Goal: Use online tool/utility: Use online tool/utility

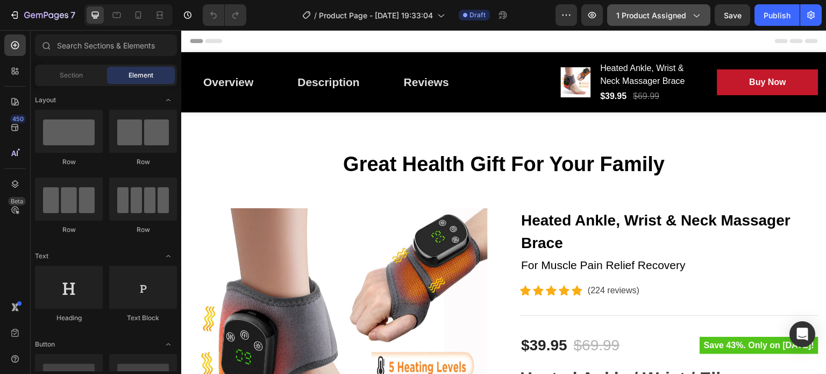
click at [682, 16] on span "1 product assigned" at bounding box center [651, 15] width 70 height 11
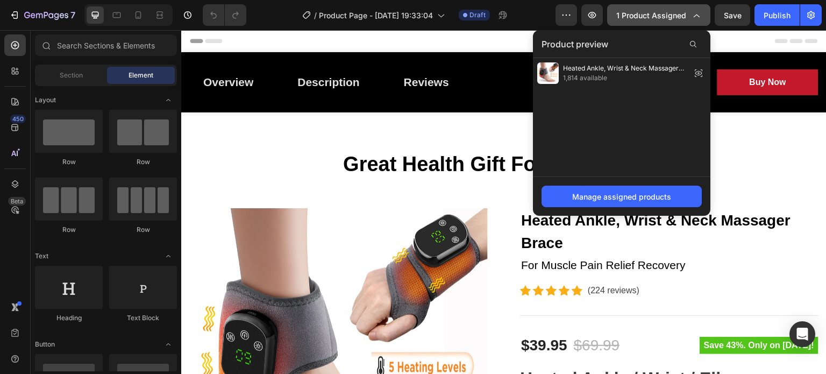
click at [686, 12] on span "1 product assigned" at bounding box center [651, 15] width 70 height 11
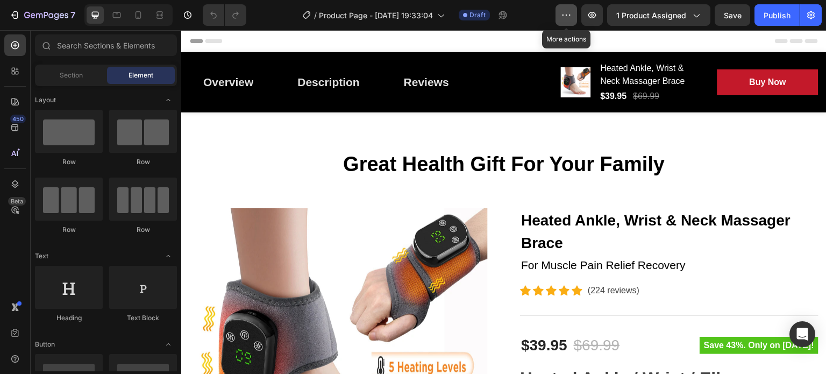
click at [560, 12] on button "button" at bounding box center [566, 15] width 22 height 22
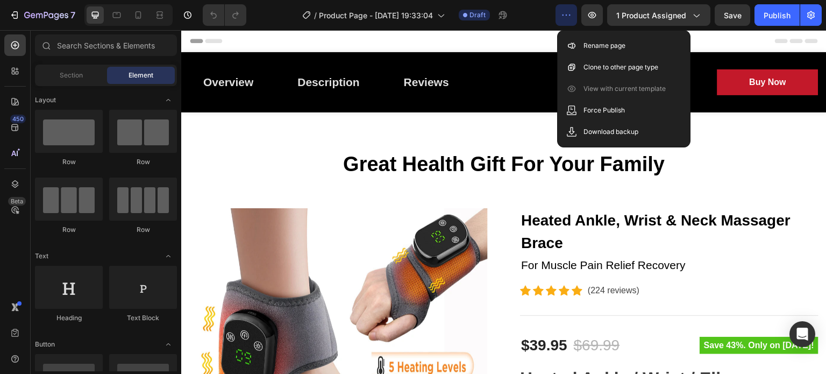
click at [383, 40] on div "Header" at bounding box center [504, 41] width 628 height 22
click at [19, 153] on icon at bounding box center [15, 153] width 11 height 11
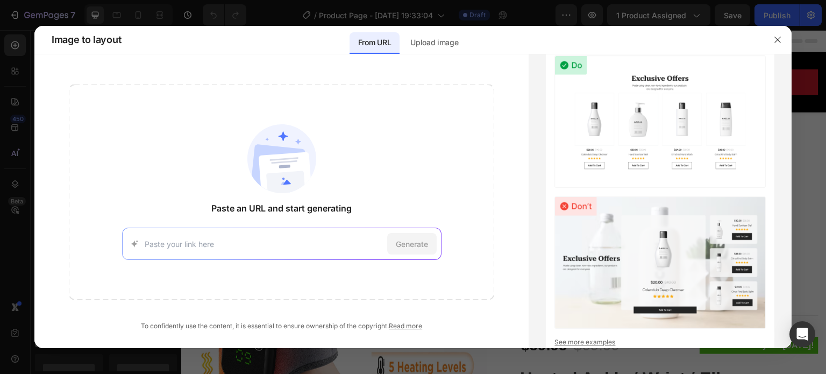
click at [300, 241] on input at bounding box center [264, 243] width 238 height 11
paste input "[URL][DOMAIN_NAME]"
type input "[URL][DOMAIN_NAME]"
click at [406, 245] on span "Generate" at bounding box center [412, 243] width 32 height 11
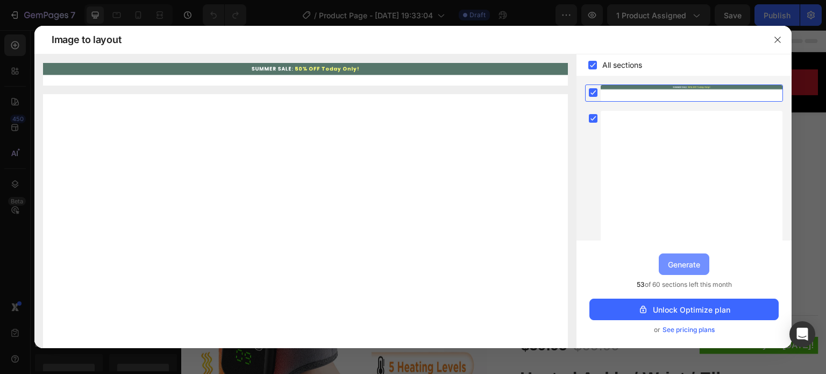
click at [673, 270] on button "Generate" at bounding box center [684, 264] width 51 height 22
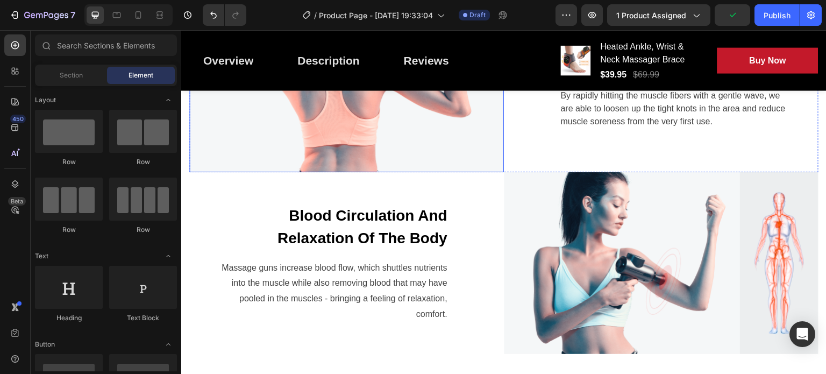
scroll to position [3494, 0]
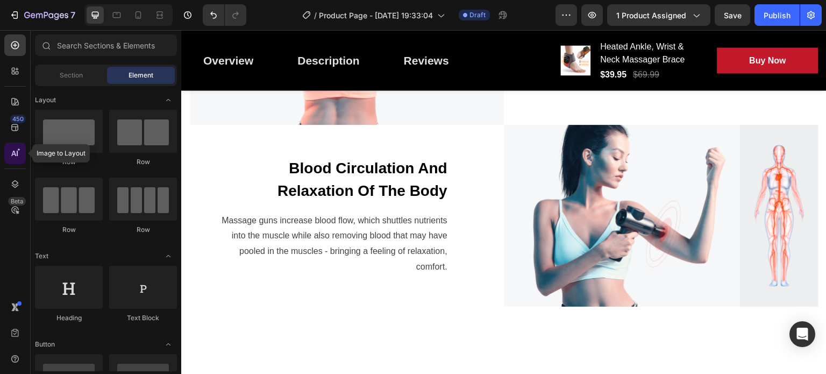
click at [15, 147] on div at bounding box center [15, 153] width 22 height 22
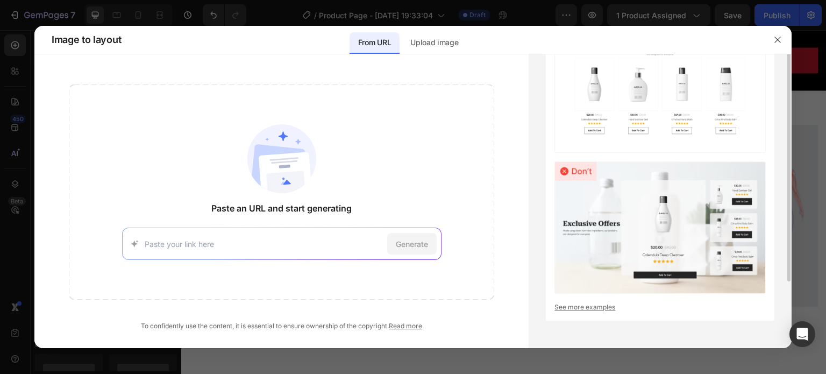
scroll to position [0, 0]
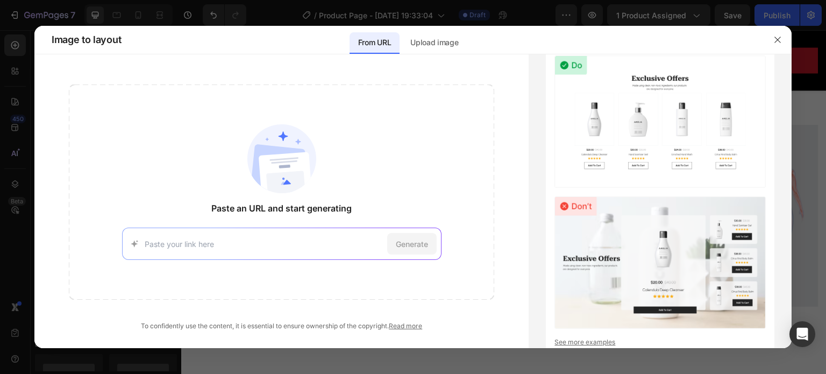
click at [276, 244] on input at bounding box center [264, 243] width 238 height 11
type input "[URL][DOMAIN_NAME]"
click at [430, 240] on div "Generate" at bounding box center [411, 244] width 49 height 22
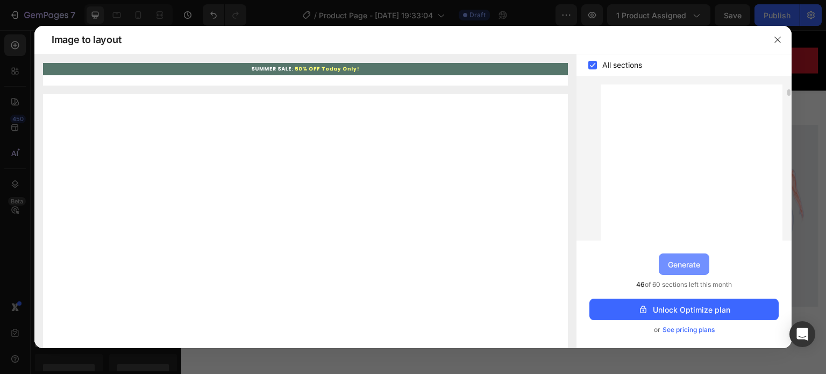
drag, startPoint x: 669, startPoint y: 264, endPoint x: 449, endPoint y: 224, distance: 223.5
click at [669, 264] on div "Generate" at bounding box center [684, 264] width 32 height 11
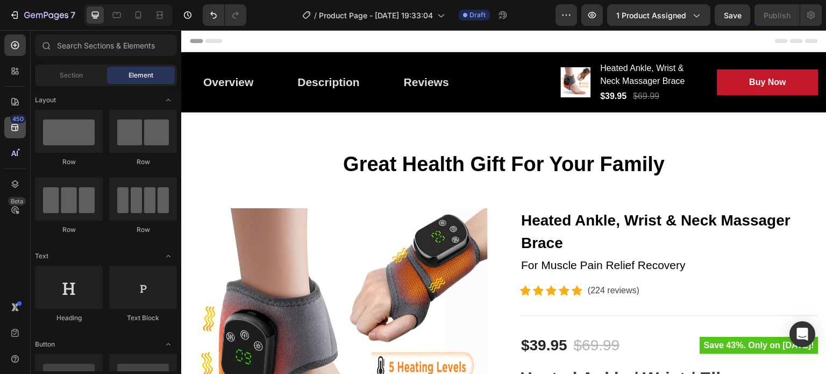
click at [10, 127] on icon at bounding box center [15, 127] width 11 height 11
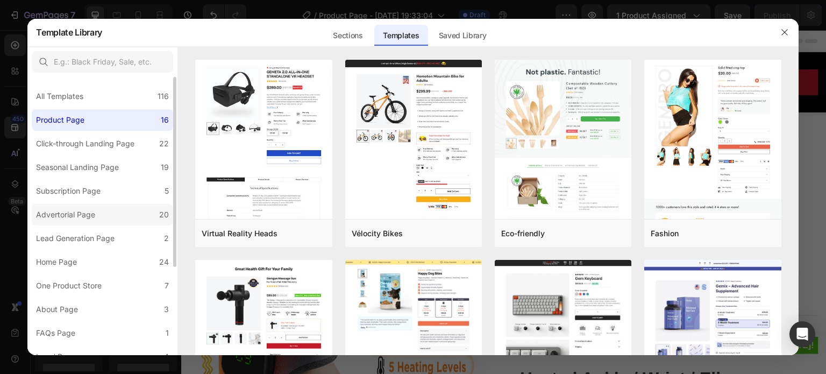
click at [73, 211] on div "Advertorial Page" at bounding box center [65, 214] width 59 height 13
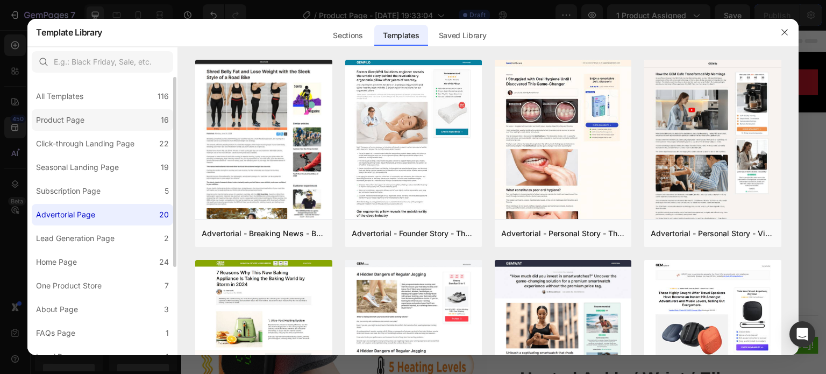
click at [73, 116] on div "Product Page" at bounding box center [60, 119] width 48 height 13
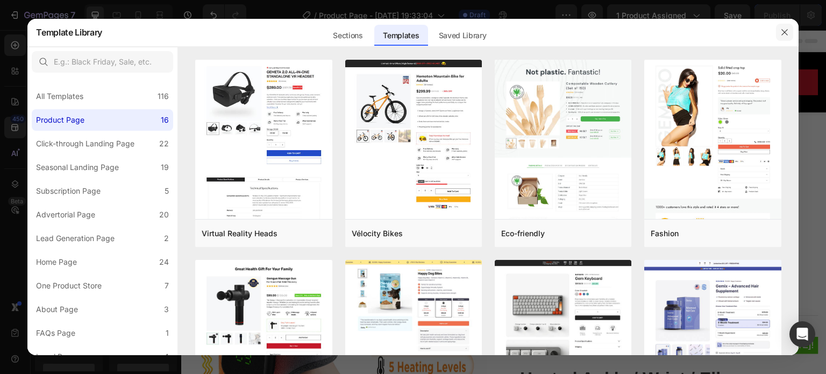
click at [786, 30] on icon "button" at bounding box center [784, 32] width 9 height 9
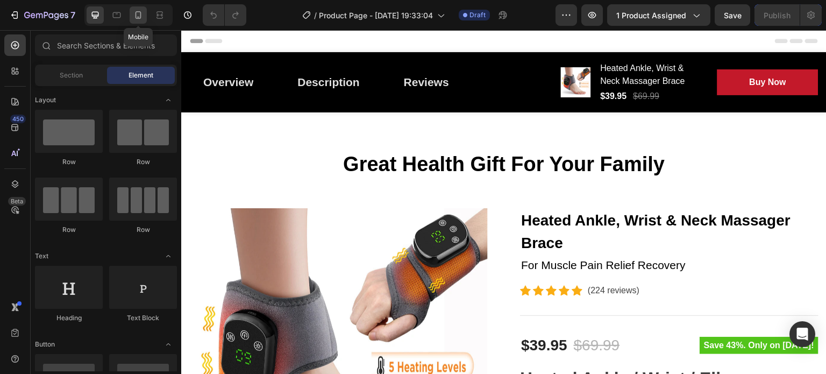
click at [141, 18] on icon at bounding box center [138, 15] width 11 height 11
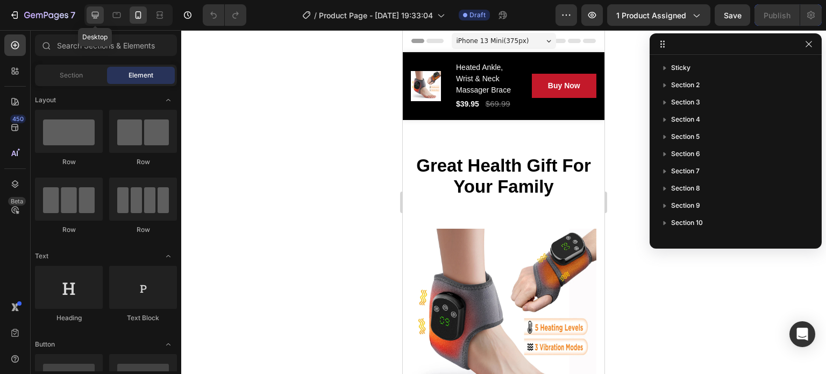
click at [98, 12] on icon at bounding box center [95, 15] width 11 height 11
